Goal: Task Accomplishment & Management: Manage account settings

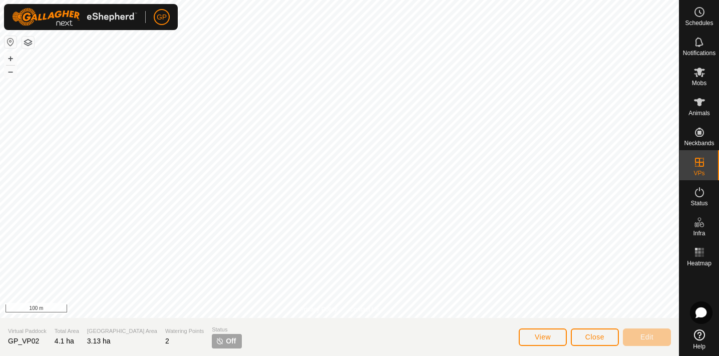
click at [540, 337] on span "View" at bounding box center [542, 337] width 16 height 8
click at [701, 24] on span "Schedules" at bounding box center [699, 23] width 28 height 6
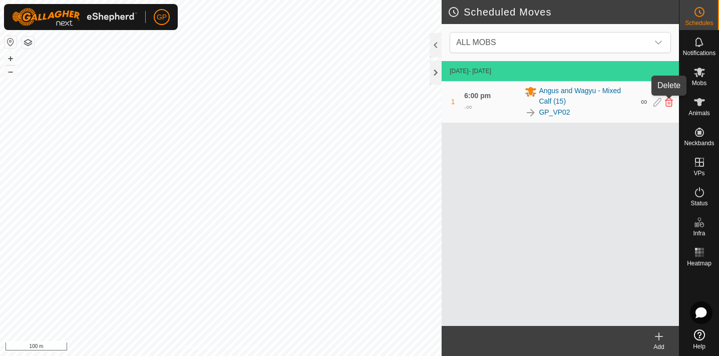
click at [668, 104] on icon at bounding box center [669, 102] width 8 height 9
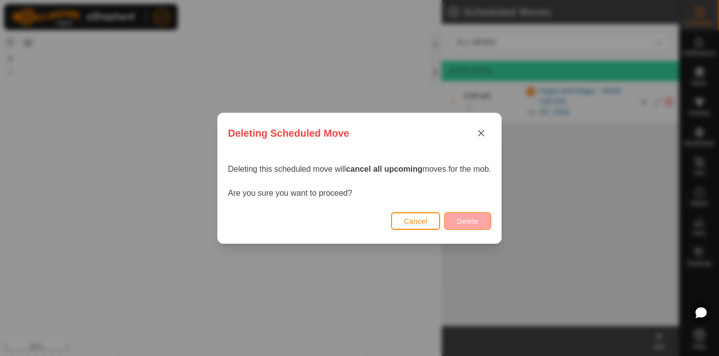
click at [471, 223] on span "Delete" at bounding box center [467, 221] width 22 height 8
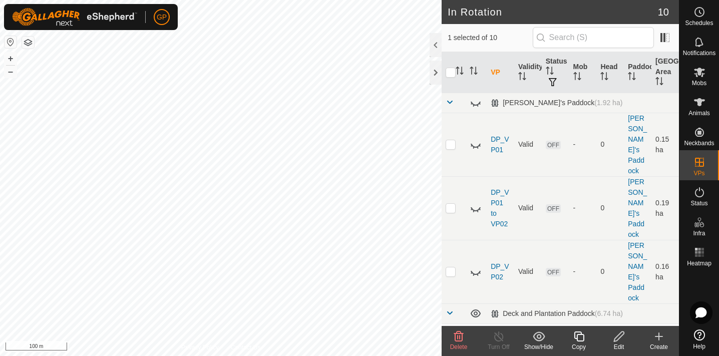
checkbox input "false"
checkbox input "true"
checkbox input "false"
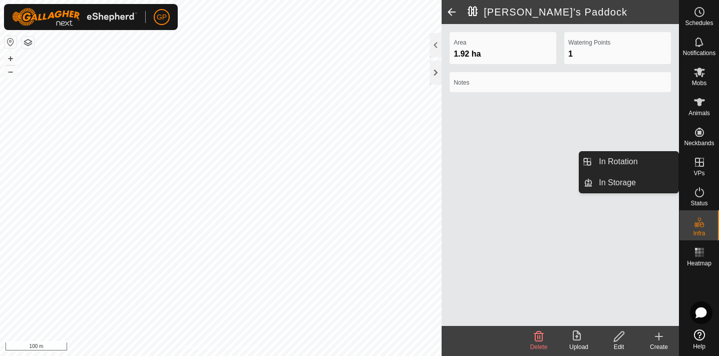
click at [699, 171] on span "VPs" at bounding box center [698, 173] width 11 height 6
click at [653, 163] on link "In Rotation" at bounding box center [635, 162] width 86 height 20
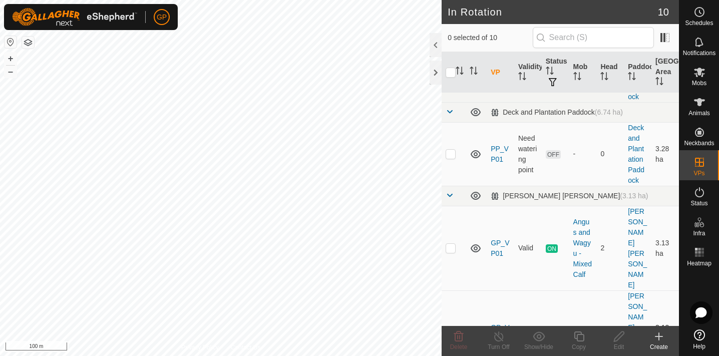
scroll to position [197, 0]
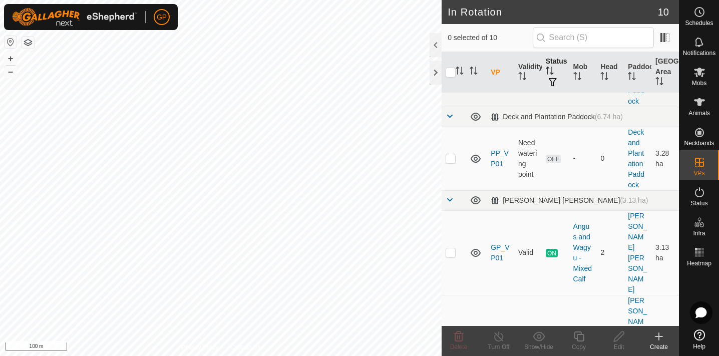
click at [552, 74] on icon "Activate to sort" at bounding box center [549, 71] width 8 height 8
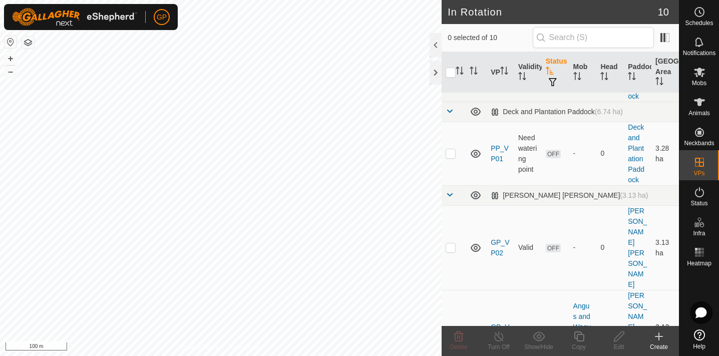
scroll to position [200, 0]
click at [553, 66] on th "Status" at bounding box center [555, 72] width 28 height 41
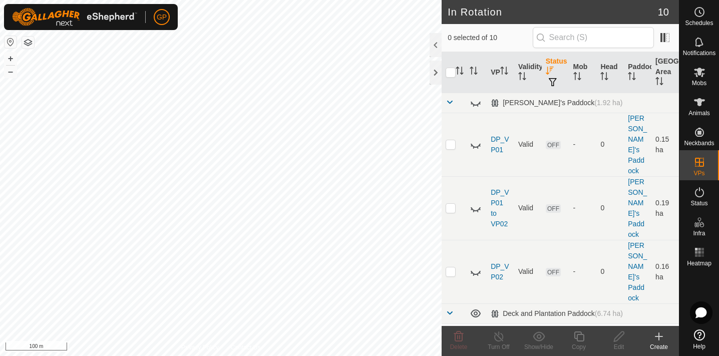
click at [553, 66] on th "Status" at bounding box center [555, 72] width 28 height 41
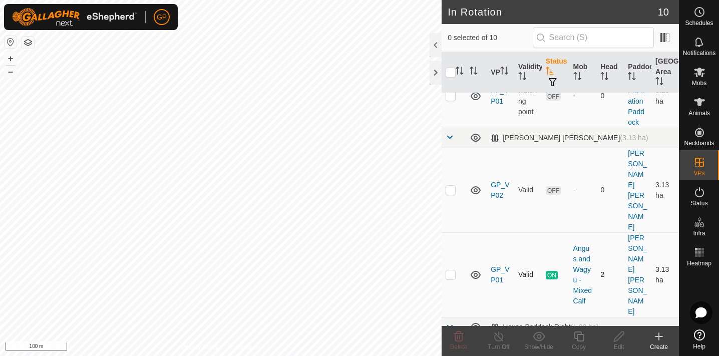
scroll to position [263, 0]
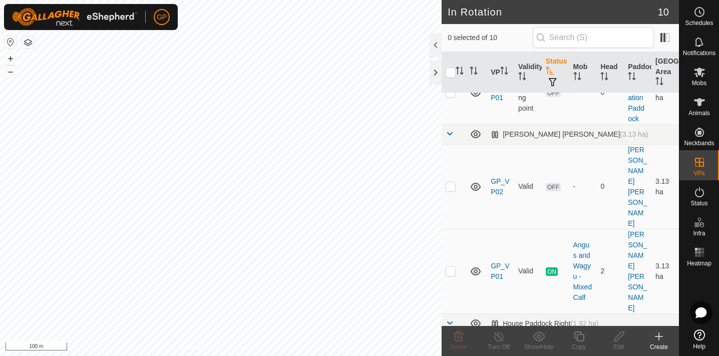
click at [658, 335] on icon at bounding box center [659, 336] width 12 height 12
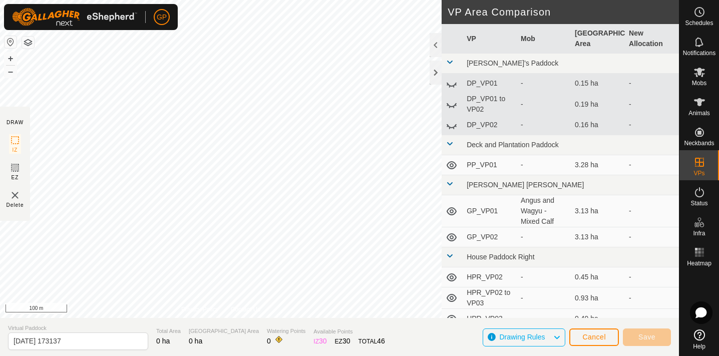
click at [591, 336] on span "Cancel" at bounding box center [594, 337] width 24 height 8
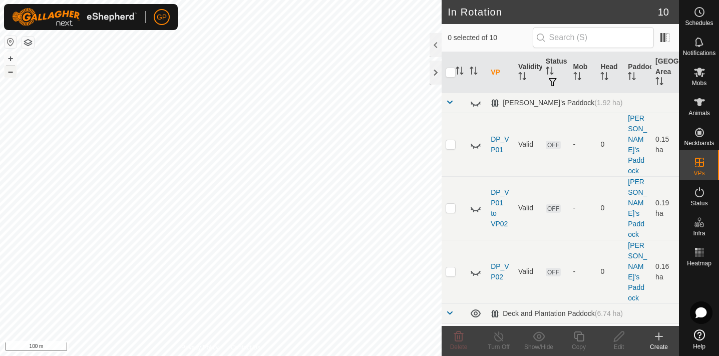
click at [8, 68] on button "–" at bounding box center [11, 72] width 12 height 12
click at [9, 61] on button "+" at bounding box center [11, 59] width 12 height 12
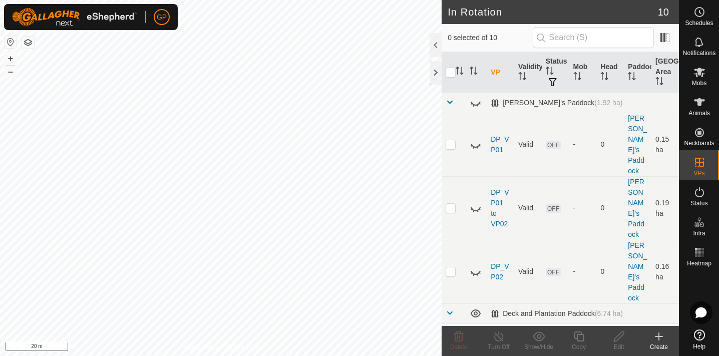
click at [660, 336] on icon at bounding box center [658, 336] width 7 height 0
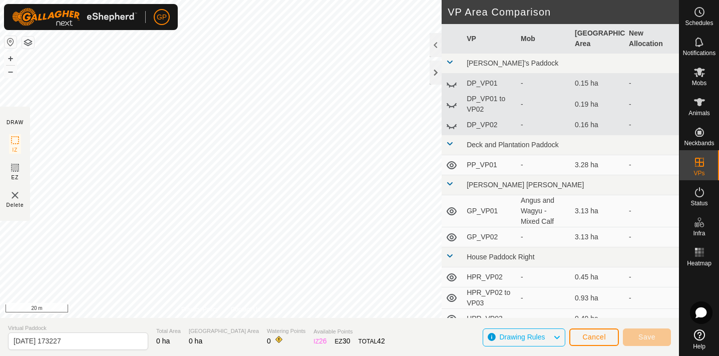
click at [595, 337] on span "Cancel" at bounding box center [594, 337] width 24 height 8
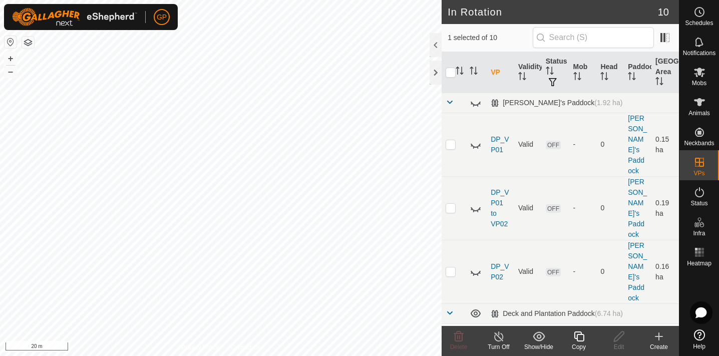
checkbox input "false"
checkbox input "true"
click at [580, 337] on icon at bounding box center [578, 336] width 13 height 12
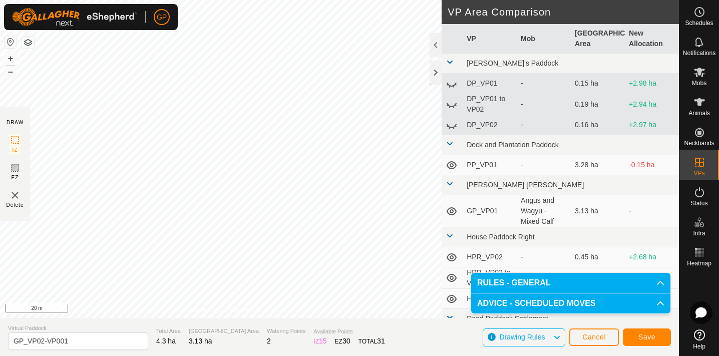
click at [652, 338] on span "Save" at bounding box center [646, 337] width 17 height 8
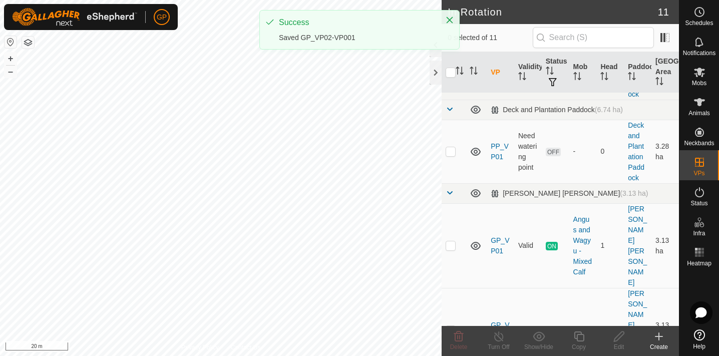
scroll to position [205, 0]
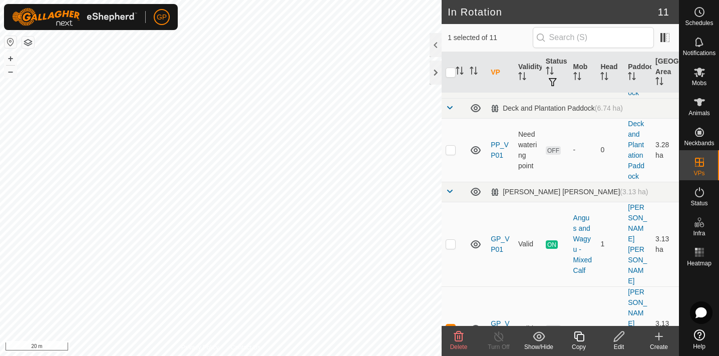
click at [459, 339] on icon at bounding box center [459, 336] width 10 height 10
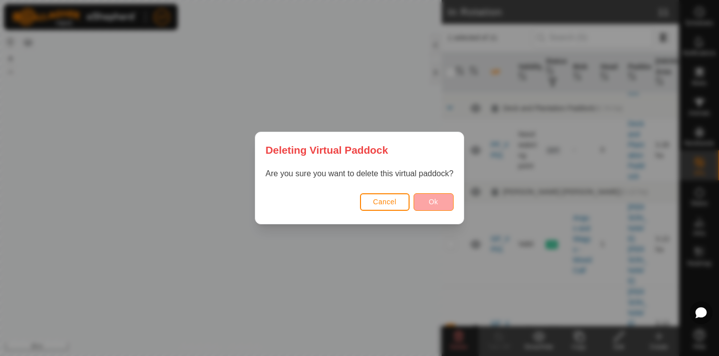
click at [433, 202] on span "Ok" at bounding box center [433, 202] width 10 height 8
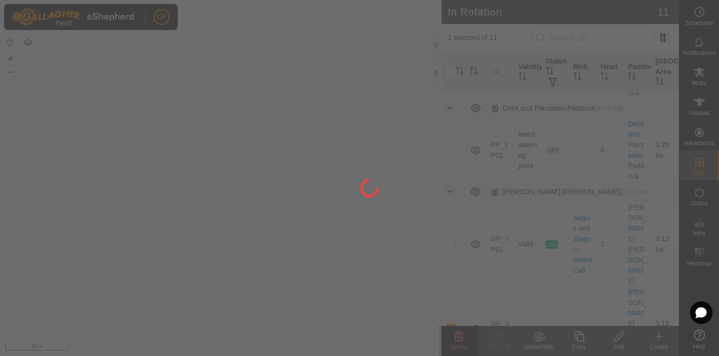
checkbox input "false"
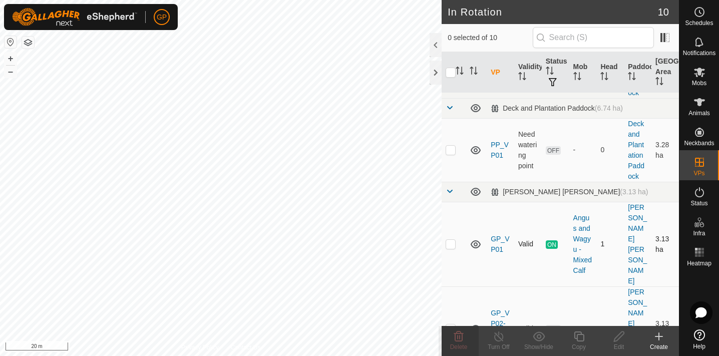
checkbox input "true"
click at [499, 235] on link "GP_VP01" at bounding box center [499, 244] width 19 height 19
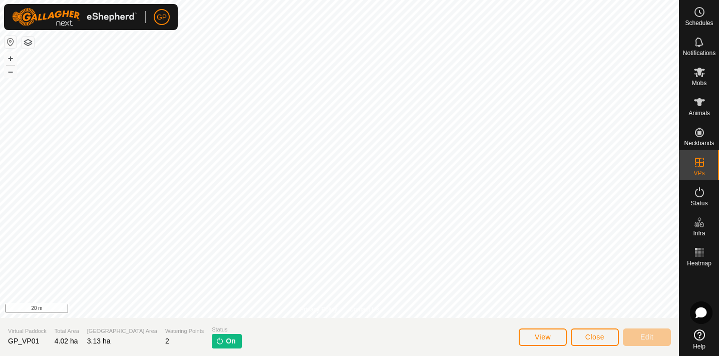
click at [585, 336] on span "Close" at bounding box center [594, 337] width 19 height 8
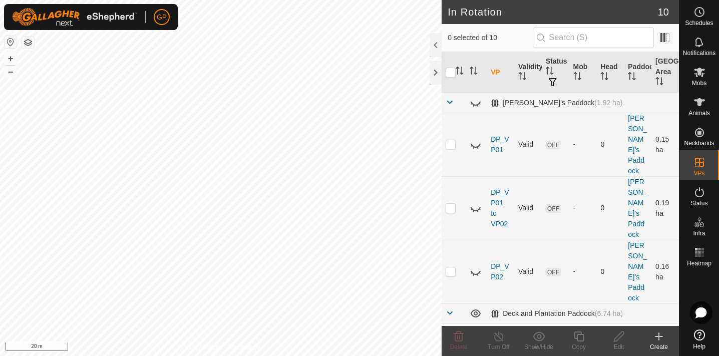
checkbox input "true"
checkbox input "false"
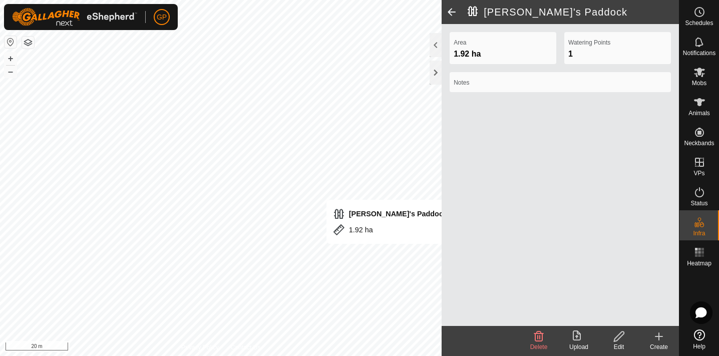
click at [512, 272] on div "Area 1.92 ha Watering Points 1 Notes" at bounding box center [559, 175] width 237 height 302
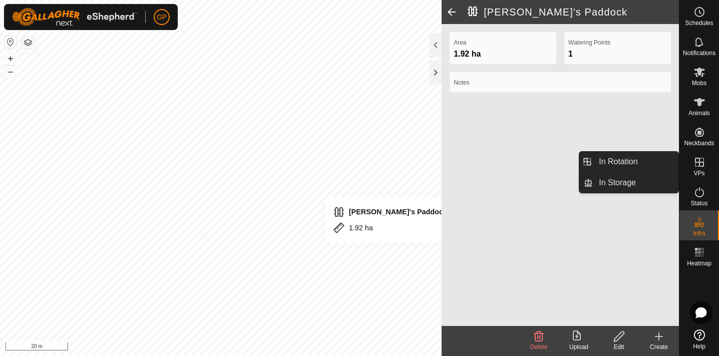
click at [704, 163] on icon at bounding box center [699, 162] width 12 height 12
click at [702, 163] on icon at bounding box center [699, 162] width 12 height 12
click at [695, 164] on icon at bounding box center [699, 162] width 12 height 12
click at [633, 181] on link "In Storage" at bounding box center [635, 183] width 86 height 20
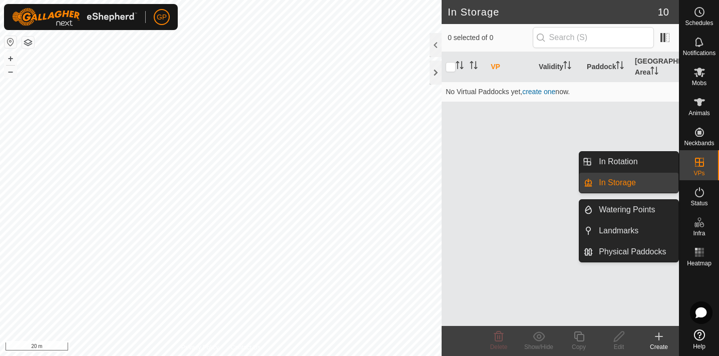
click at [708, 164] on es-virtualpaddocks-svg-icon at bounding box center [699, 162] width 18 height 16
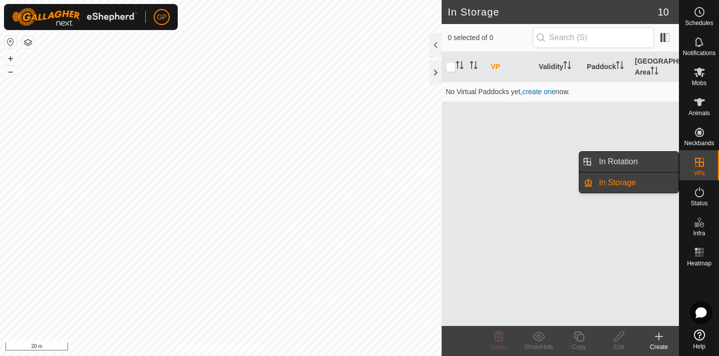
click at [621, 167] on link "In Rotation" at bounding box center [635, 162] width 86 height 20
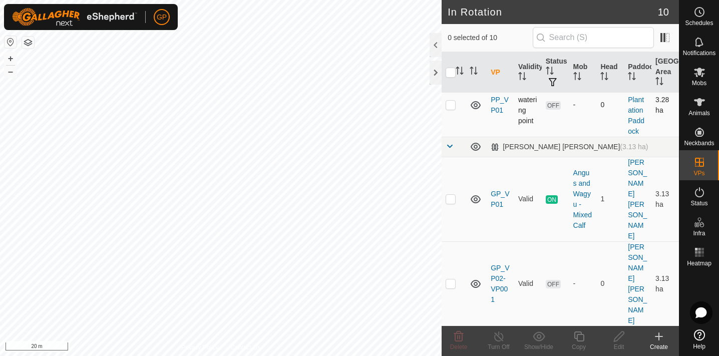
scroll to position [228, 0]
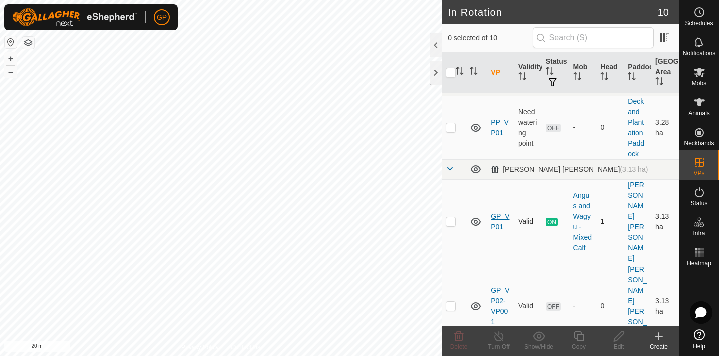
click at [494, 212] on link "GP_VP01" at bounding box center [499, 221] width 19 height 19
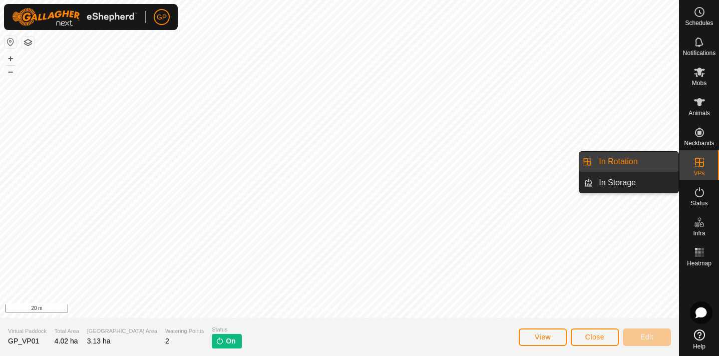
click at [696, 167] on icon at bounding box center [699, 162] width 12 height 12
click at [633, 159] on link "In Rotation" at bounding box center [635, 162] width 86 height 20
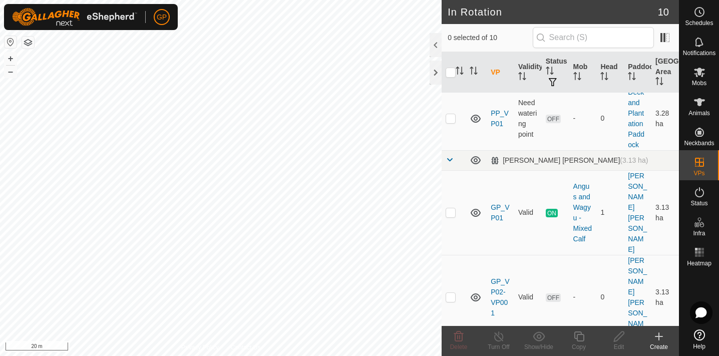
scroll to position [223, 0]
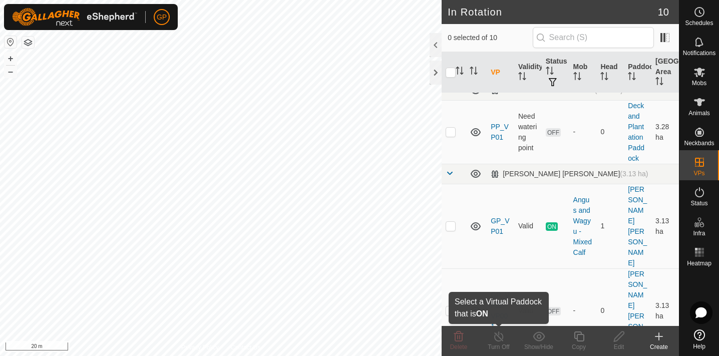
click at [498, 330] on icon at bounding box center [498, 336] width 13 height 12
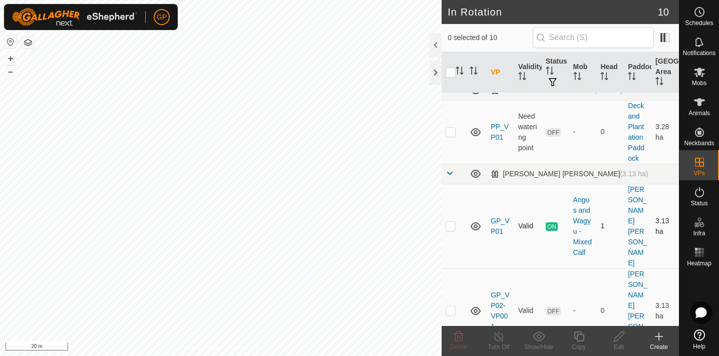
click at [495, 184] on td "GP_VP01" at bounding box center [500, 226] width 28 height 85
click at [498, 217] on link "GP_VP01" at bounding box center [499, 226] width 19 height 19
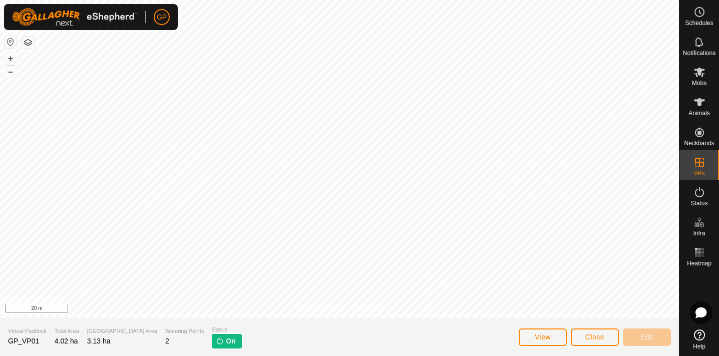
click at [538, 335] on span "View" at bounding box center [542, 337] width 16 height 8
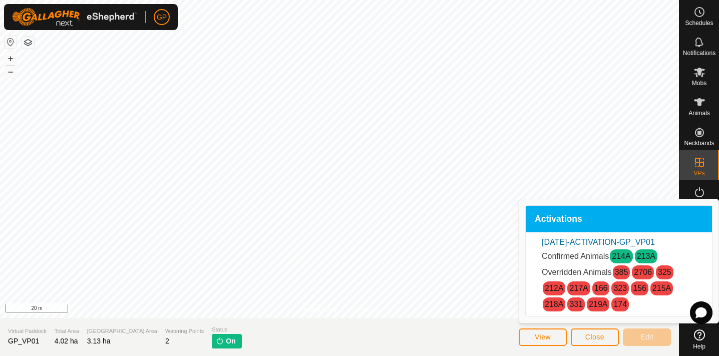
click at [606, 336] on button "Close" at bounding box center [594, 337] width 48 height 18
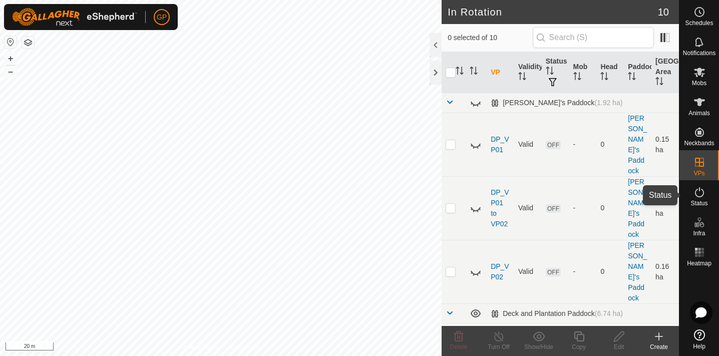
click at [699, 197] on icon at bounding box center [699, 192] width 9 height 10
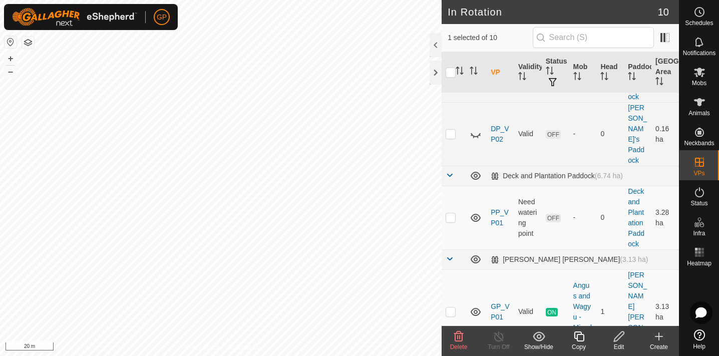
scroll to position [143, 0]
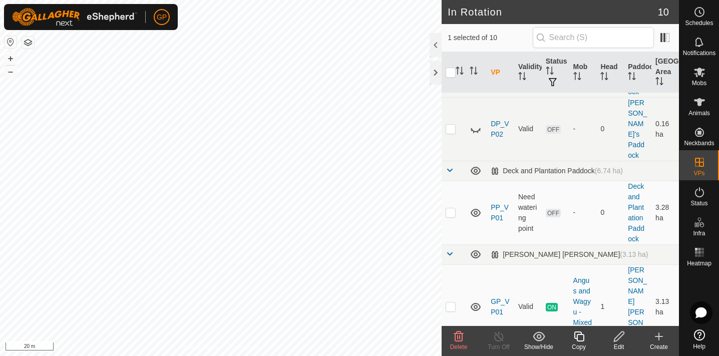
checkbox input "false"
click at [452, 302] on p-checkbox at bounding box center [450, 306] width 10 height 8
checkbox input "true"
click at [501, 339] on line at bounding box center [498, 337] width 8 height 8
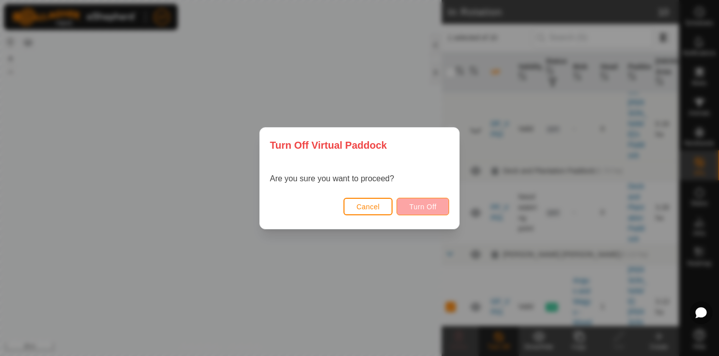
click at [426, 207] on span "Turn Off" at bounding box center [423, 207] width 28 height 8
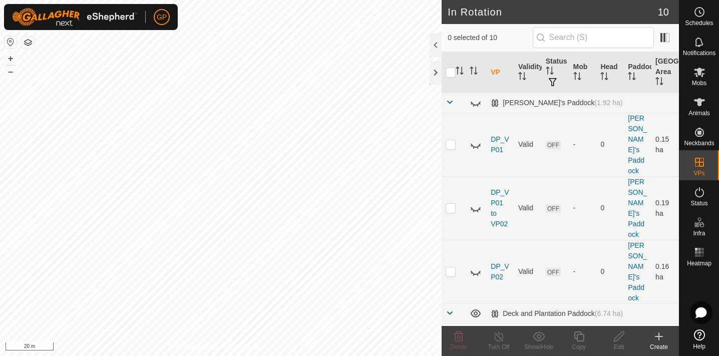
checkbox input "true"
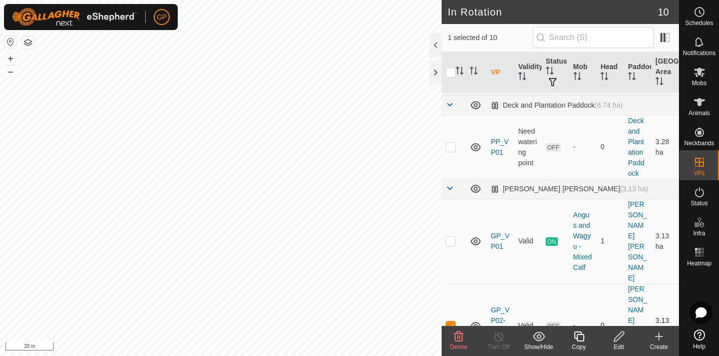
scroll to position [202, 0]
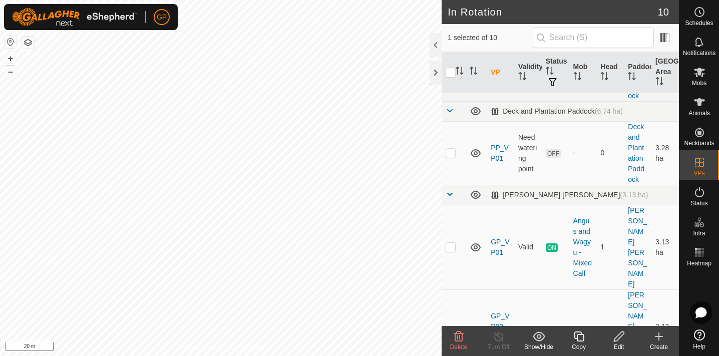
click at [695, 338] on icon at bounding box center [699, 334] width 11 height 11
click at [703, 194] on icon at bounding box center [699, 192] width 9 height 10
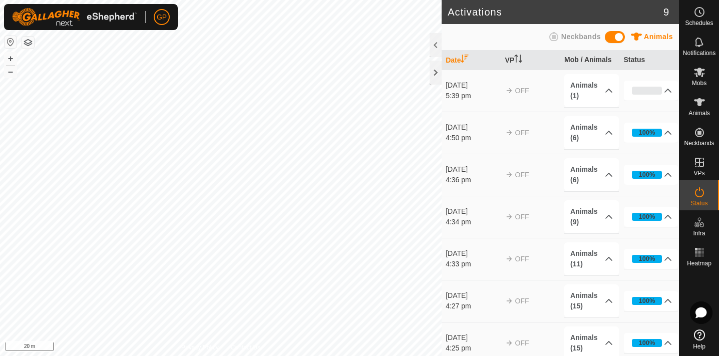
click at [520, 89] on span "OFF" at bounding box center [522, 91] width 14 height 8
click at [671, 89] on p-accordion-header "0%" at bounding box center [651, 91] width 55 height 20
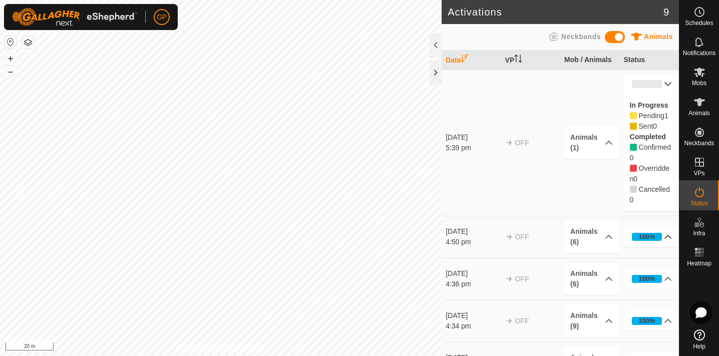
click at [667, 235] on p-accordion-header "100%" at bounding box center [651, 237] width 55 height 20
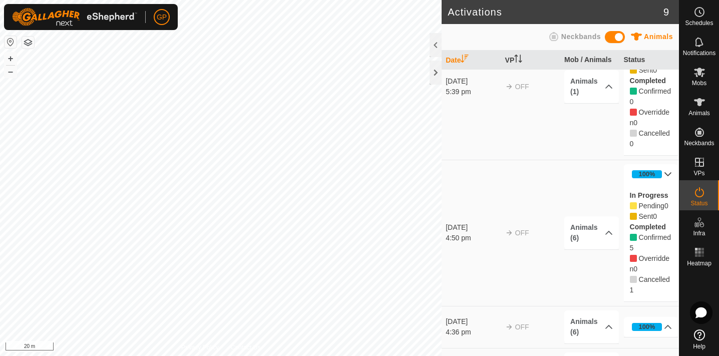
scroll to position [57, 0]
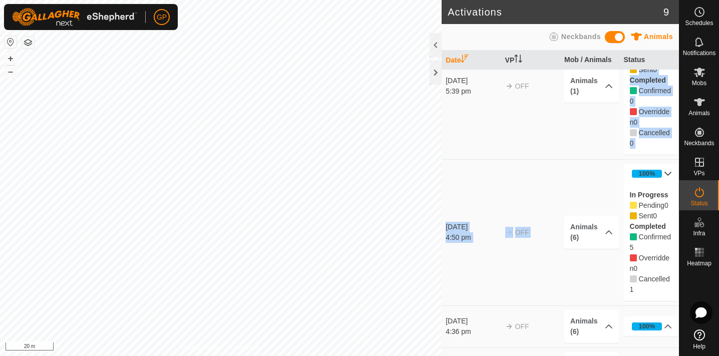
drag, startPoint x: 597, startPoint y: 119, endPoint x: 598, endPoint y: 201, distance: 81.6
click at [598, 201] on tbody "[DATE] 5:39 pm OFF Animals (1) 214A 0% In Progress Pending 1 Sent 0 Completed C…" at bounding box center [559, 329] width 237 height 633
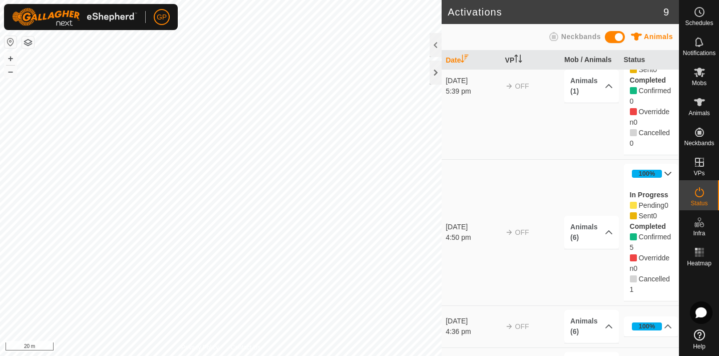
click at [598, 254] on td "Animals (6) 2706 214A 213A 323 215A 331" at bounding box center [589, 232] width 59 height 146
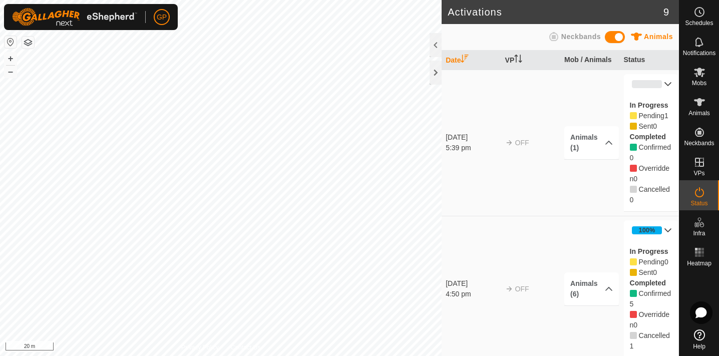
scroll to position [0, 0]
click at [620, 37] on span at bounding box center [614, 37] width 20 height 12
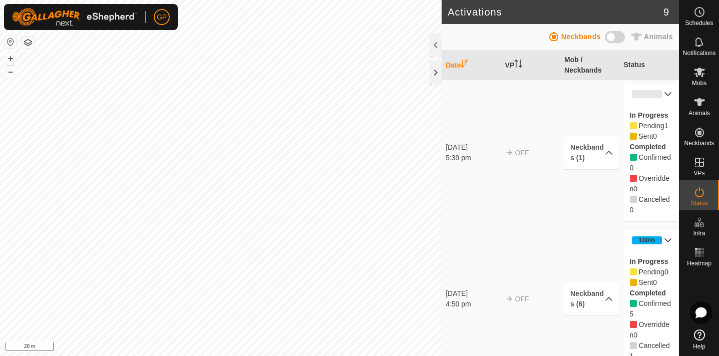
click at [618, 36] on span at bounding box center [614, 37] width 20 height 12
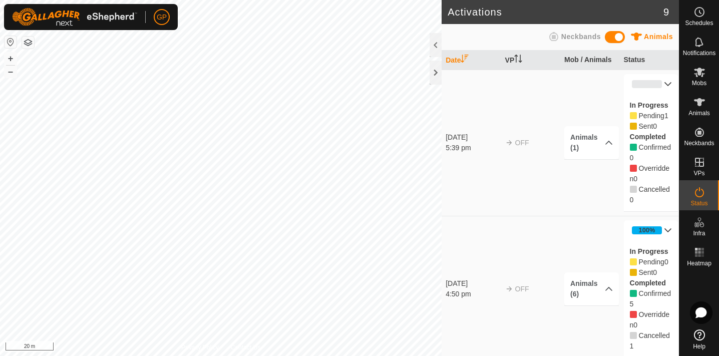
click at [698, 338] on icon at bounding box center [699, 334] width 11 height 11
